Goal: Information Seeking & Learning: Learn about a topic

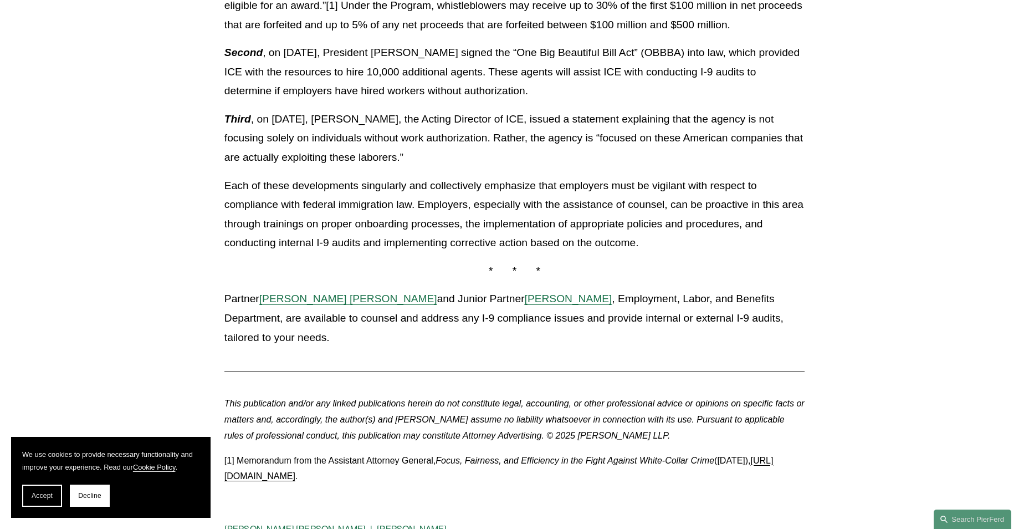
scroll to position [831, 0]
